Goal: Task Accomplishment & Management: Manage account settings

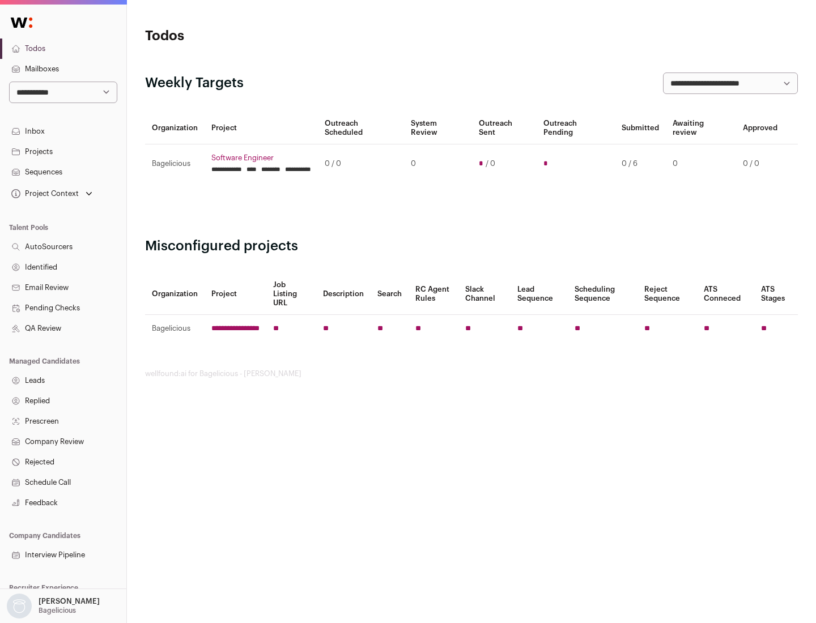
click at [63, 151] on link "Projects" at bounding box center [63, 152] width 126 height 20
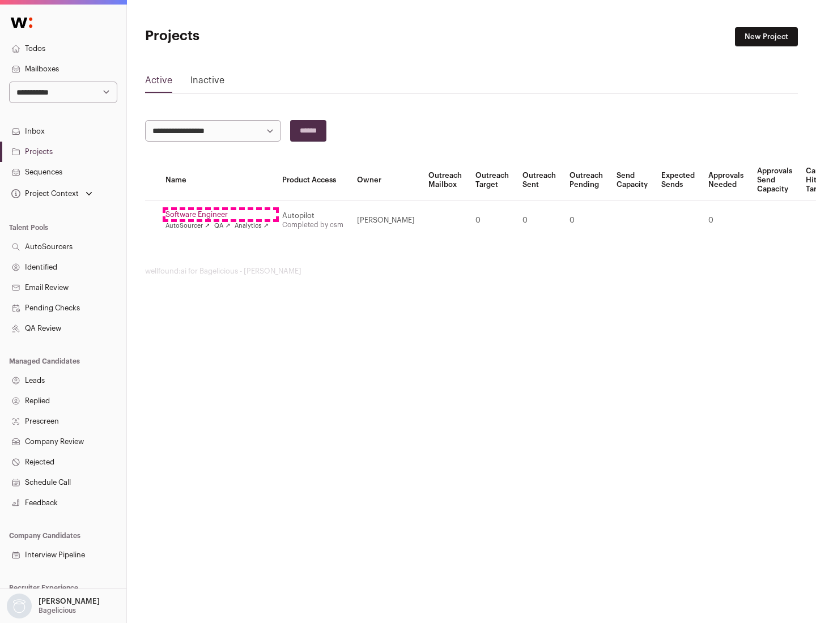
click at [220, 215] on link "Software Engineer" at bounding box center [217, 214] width 103 height 9
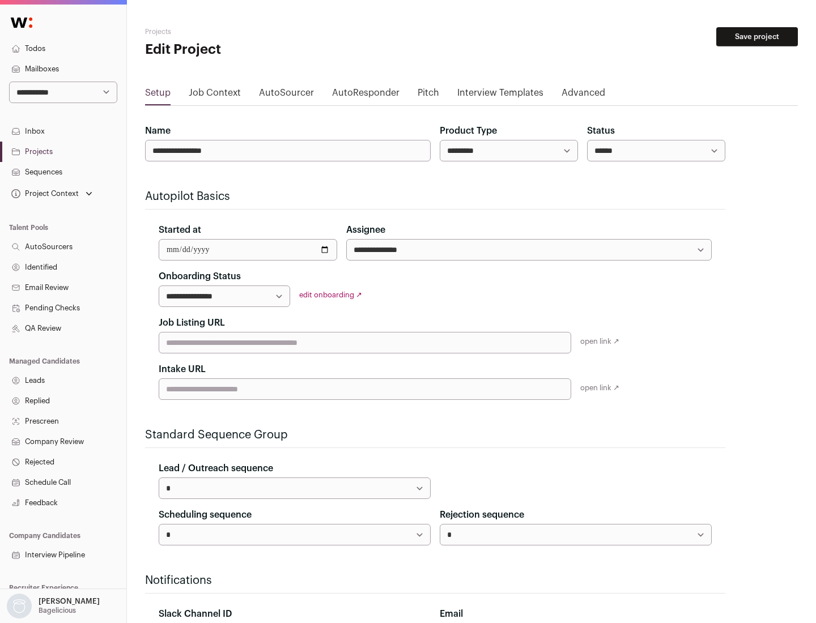
click at [757, 37] on button "Save project" at bounding box center [757, 36] width 82 height 19
